Goal: Information Seeking & Learning: Compare options

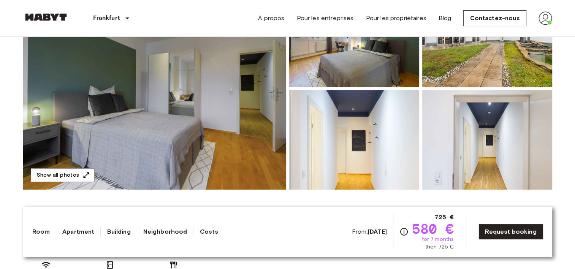
scroll to position [138, 0]
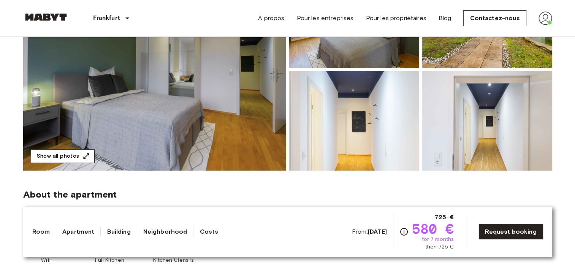
click at [68, 154] on button "Show all photos" at bounding box center [63, 156] width 64 height 14
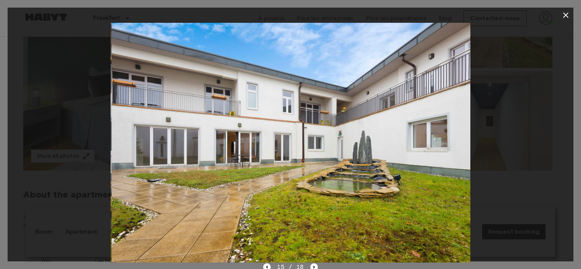
click at [564, 15] on icon "button" at bounding box center [565, 15] width 9 height 9
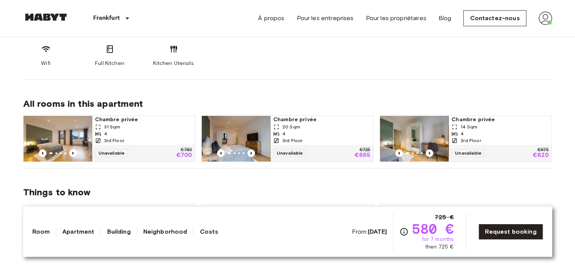
scroll to position [335, 0]
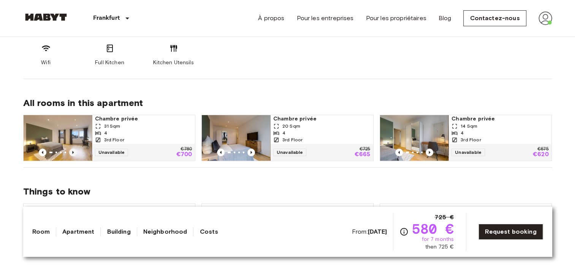
click at [73, 151] on icon "Previous image" at bounding box center [73, 152] width 2 height 3
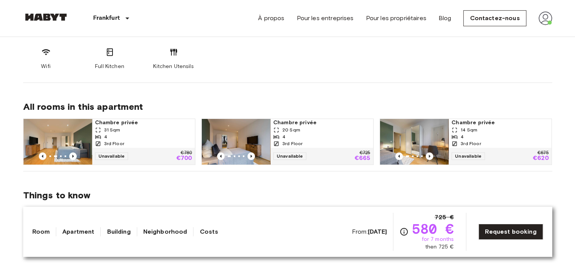
scroll to position [331, 0]
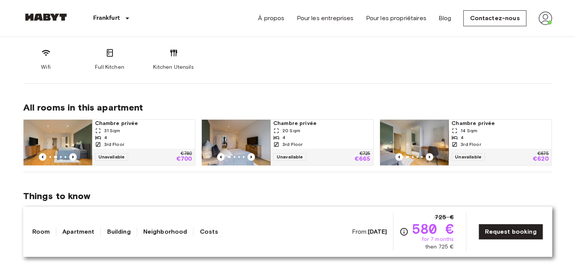
click at [127, 125] on span "Chambre privée" at bounding box center [143, 124] width 97 height 8
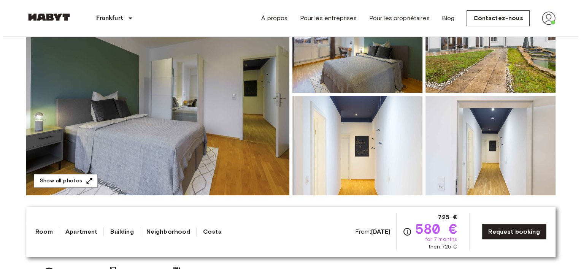
scroll to position [91, 0]
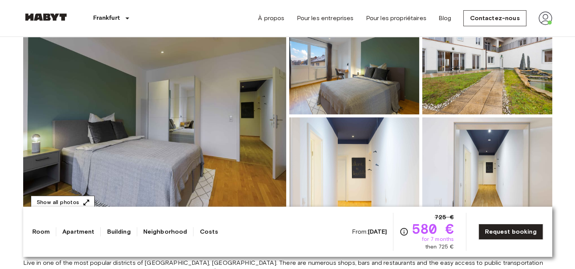
click at [72, 198] on button "Show all photos" at bounding box center [63, 203] width 64 height 14
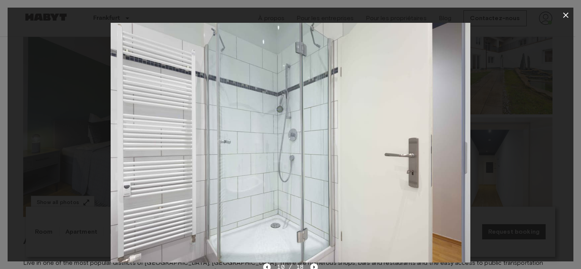
click at [562, 15] on icon "button" at bounding box center [565, 15] width 9 height 9
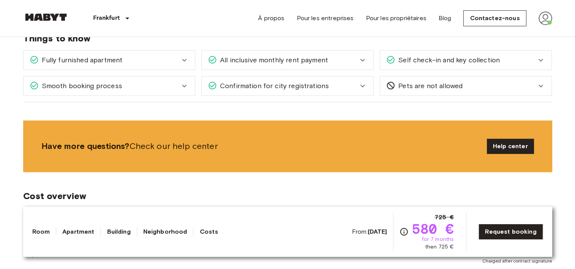
scroll to position [480, 0]
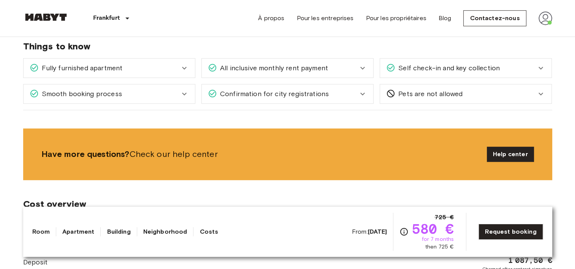
click at [342, 63] on div "All inclusive monthly rent payment" at bounding box center [283, 68] width 150 height 10
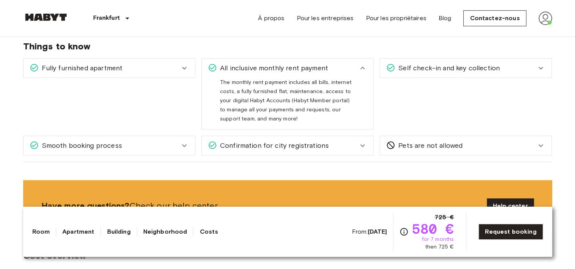
click at [350, 63] on div "All inclusive monthly rent payment" at bounding box center [283, 68] width 150 height 10
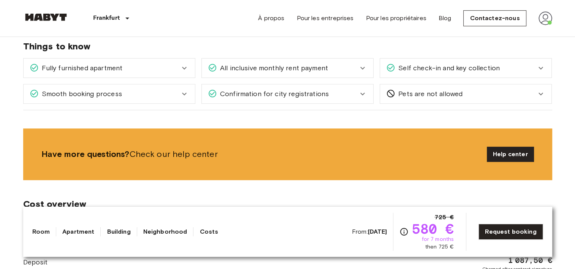
click at [166, 69] on div "Fully furnished apartment" at bounding box center [105, 68] width 150 height 10
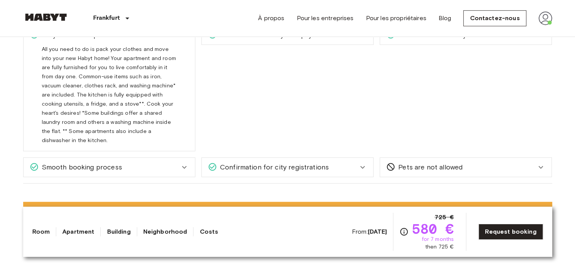
scroll to position [395, 0]
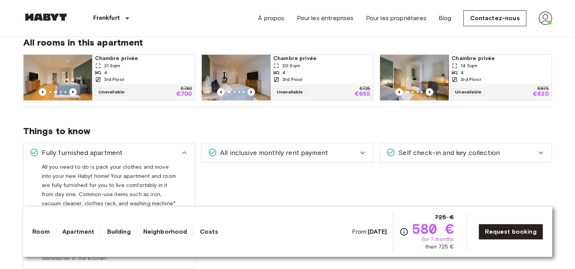
click at [162, 160] on div "Fully furnished apartment" at bounding box center [109, 152] width 171 height 19
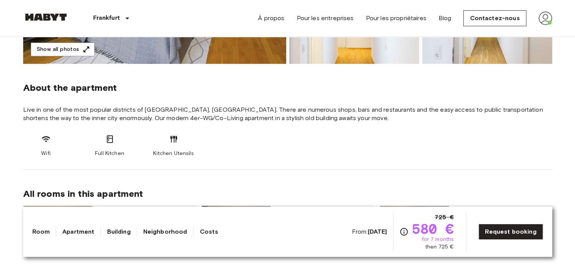
scroll to position [237, 0]
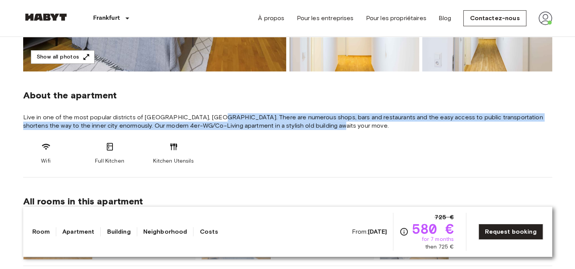
drag, startPoint x: 210, startPoint y: 115, endPoint x: 328, endPoint y: 125, distance: 118.2
click at [328, 125] on span "Live in one of the most popular districts of [GEOGRAPHIC_DATA], [GEOGRAPHIC_DAT…" at bounding box center [287, 121] width 529 height 17
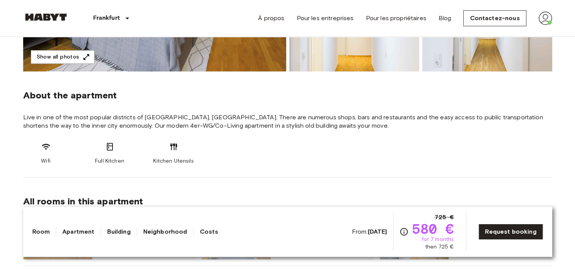
drag, startPoint x: 328, startPoint y: 125, endPoint x: 321, endPoint y: 145, distance: 21.4
click at [321, 145] on div "Wifi Full Kitchen Kitchen Utensils" at bounding box center [287, 153] width 529 height 23
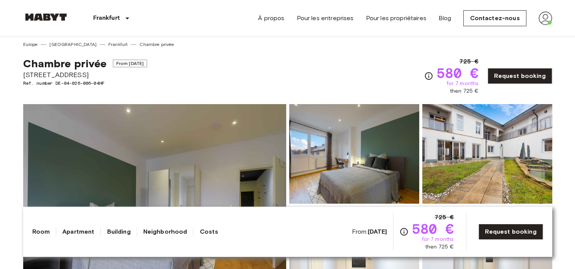
scroll to position [0, 0]
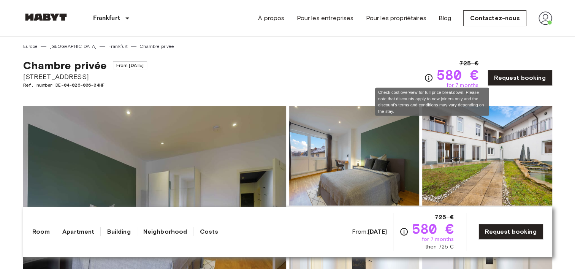
click at [429, 78] on icon "Check cost overview for full price breakdown. Please note that discounts apply …" at bounding box center [428, 77] width 9 height 9
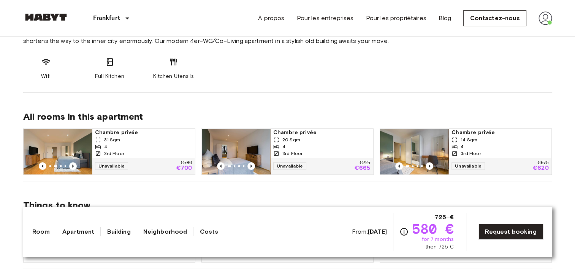
scroll to position [321, 0]
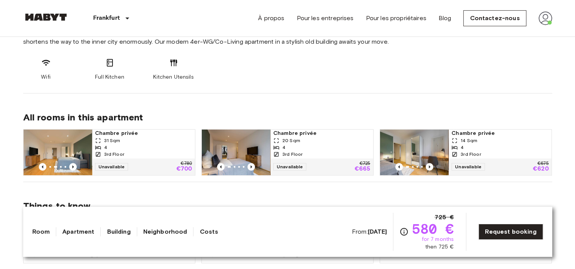
click at [293, 136] on span "Chambre privée" at bounding box center [321, 134] width 97 height 8
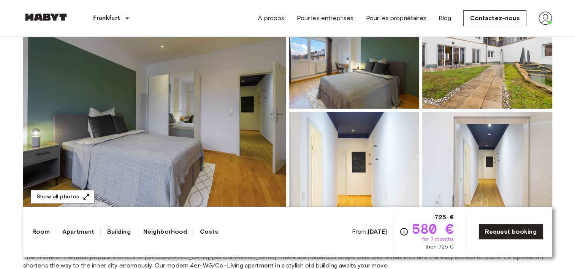
scroll to position [98, 0]
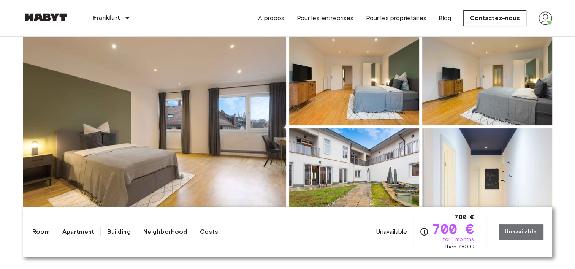
scroll to position [132, 0]
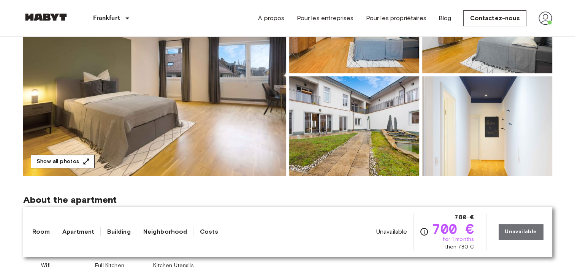
click at [79, 159] on button "Show all photos" at bounding box center [63, 162] width 64 height 14
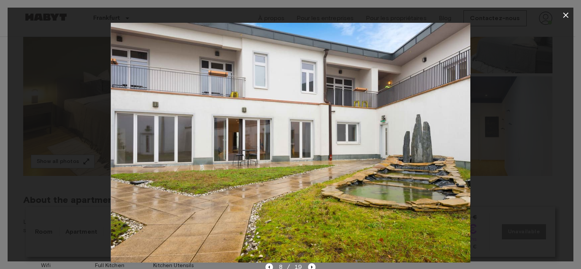
click at [562, 14] on icon "button" at bounding box center [565, 15] width 9 height 9
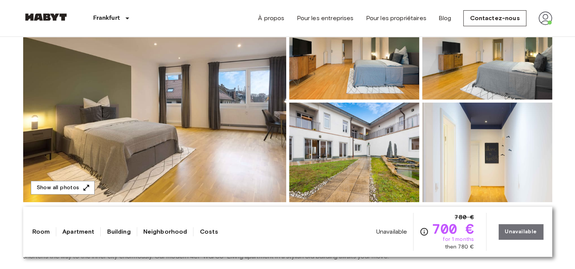
scroll to position [103, 0]
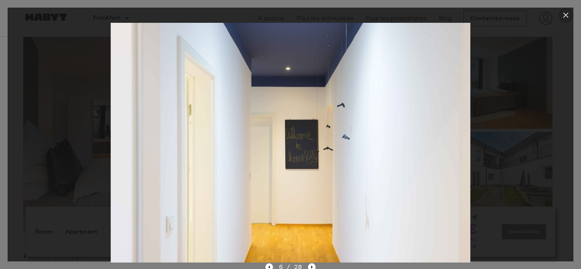
click at [566, 16] on icon "button" at bounding box center [565, 15] width 5 height 5
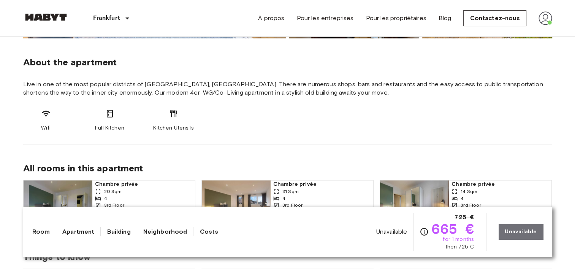
click at [409, 132] on section "About the apartment Live in one of the most popular districts of Frankfurt, Boc…" at bounding box center [287, 91] width 529 height 106
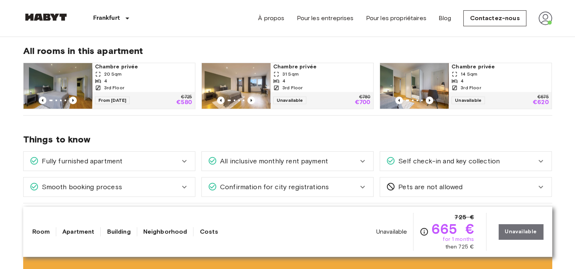
scroll to position [385, 0]
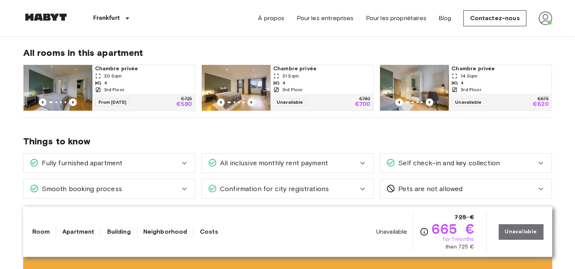
click at [451, 82] on icon at bounding box center [454, 83] width 6 height 6
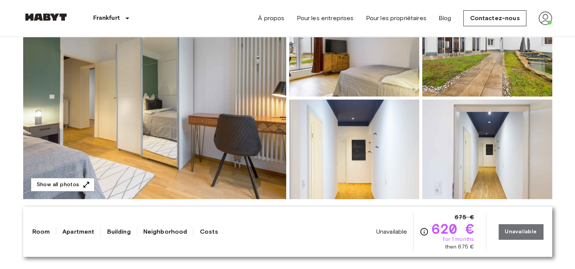
click at [237, 117] on img at bounding box center [154, 98] width 263 height 202
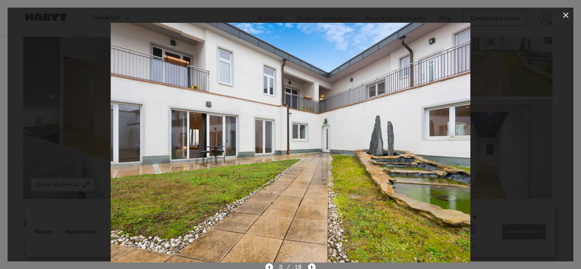
click at [567, 14] on icon "button" at bounding box center [565, 15] width 5 height 5
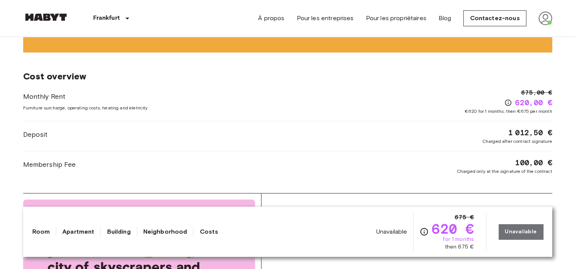
scroll to position [606, 0]
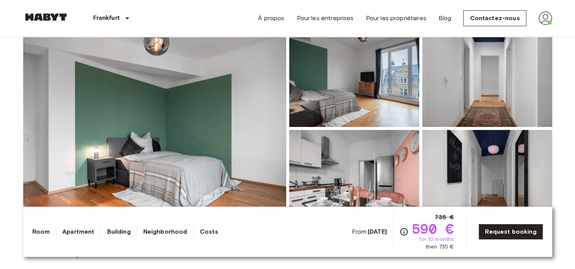
scroll to position [79, 0]
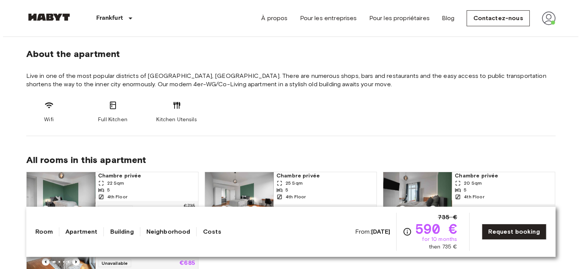
scroll to position [122, 0]
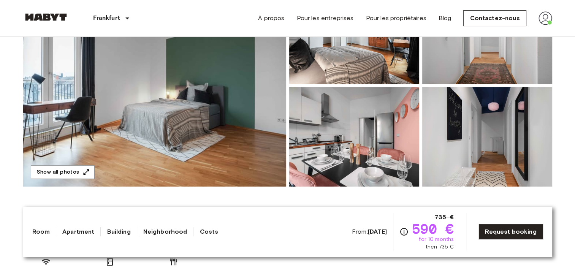
click at [144, 137] on img at bounding box center [154, 85] width 263 height 202
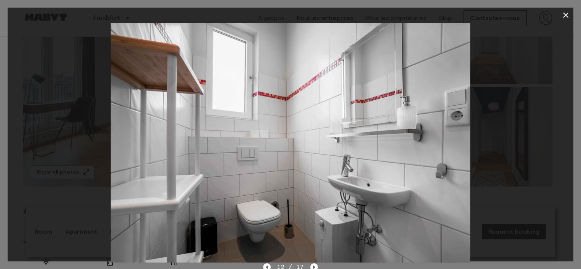
click at [565, 14] on icon "button" at bounding box center [565, 15] width 5 height 5
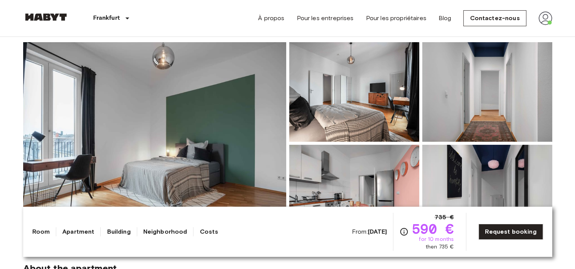
scroll to position [64, 0]
